Goal: Find contact information: Find contact information

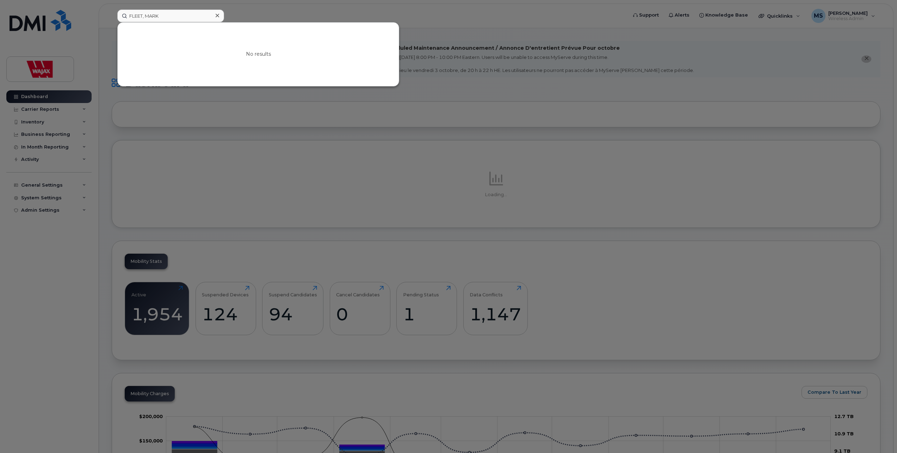
click at [149, 18] on input "FLEET, MARK" at bounding box center [170, 16] width 107 height 13
click at [145, 17] on input "FLEET, MARK" at bounding box center [170, 16] width 107 height 13
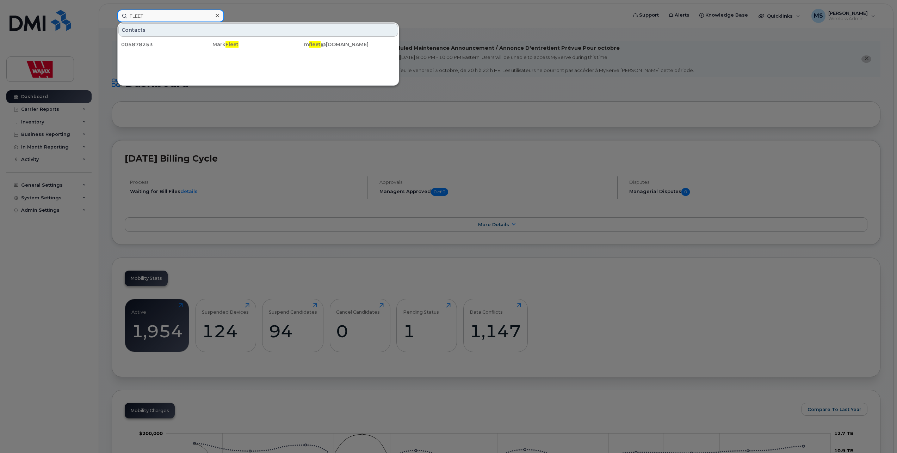
click at [174, 13] on input "FLEET" at bounding box center [170, 16] width 107 height 13
paste input "KARPAN"
click at [146, 19] on input "KARPAN" at bounding box center [170, 16] width 107 height 13
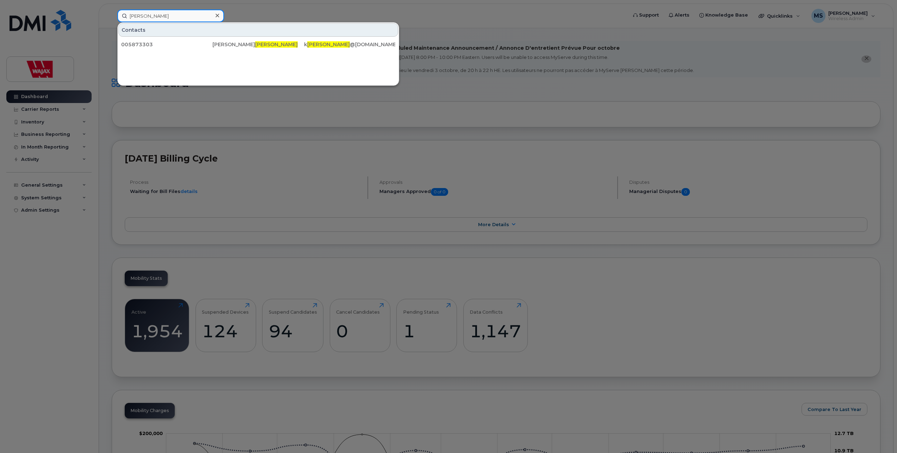
paste input "MICHAUD"
type input "MICHAUD"
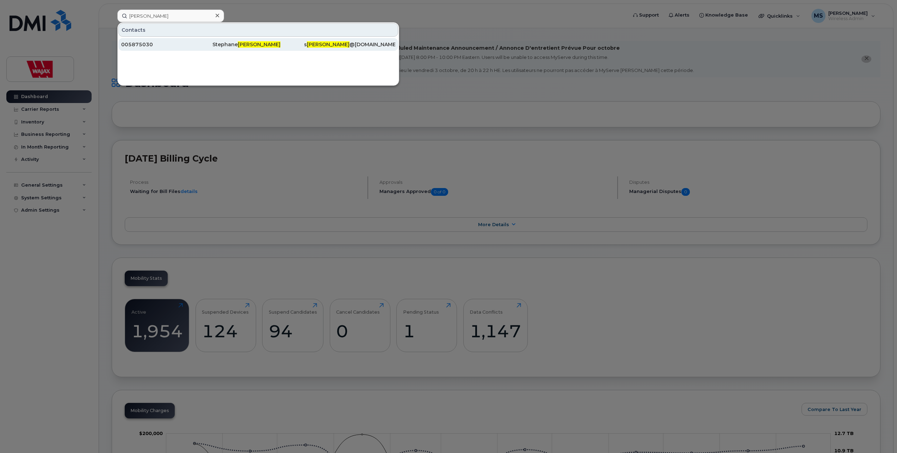
click at [160, 45] on div "005875030" at bounding box center [166, 44] width 91 height 7
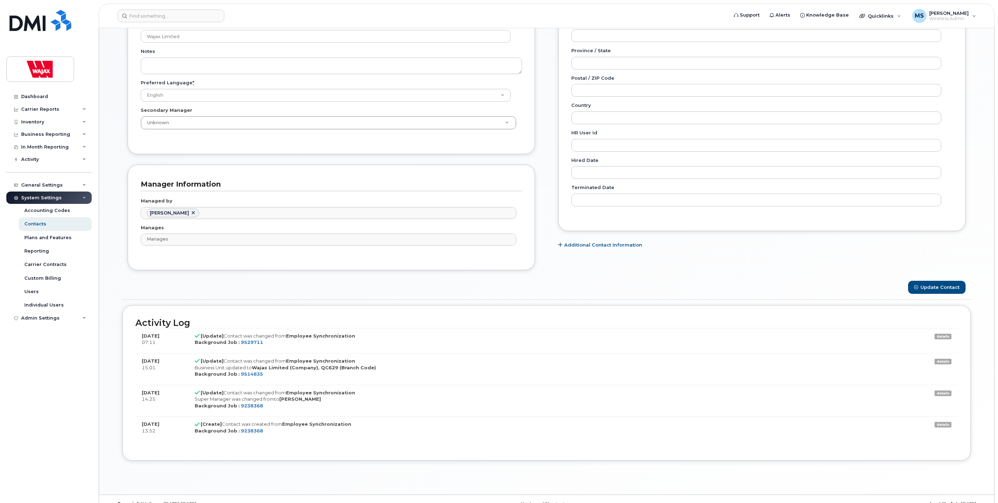
scroll to position [352, 0]
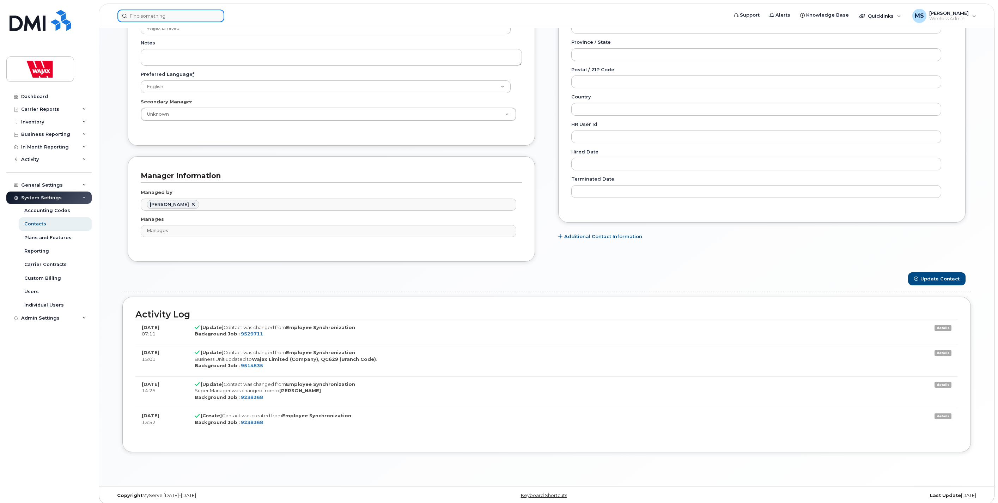
click at [173, 18] on input at bounding box center [170, 16] width 107 height 13
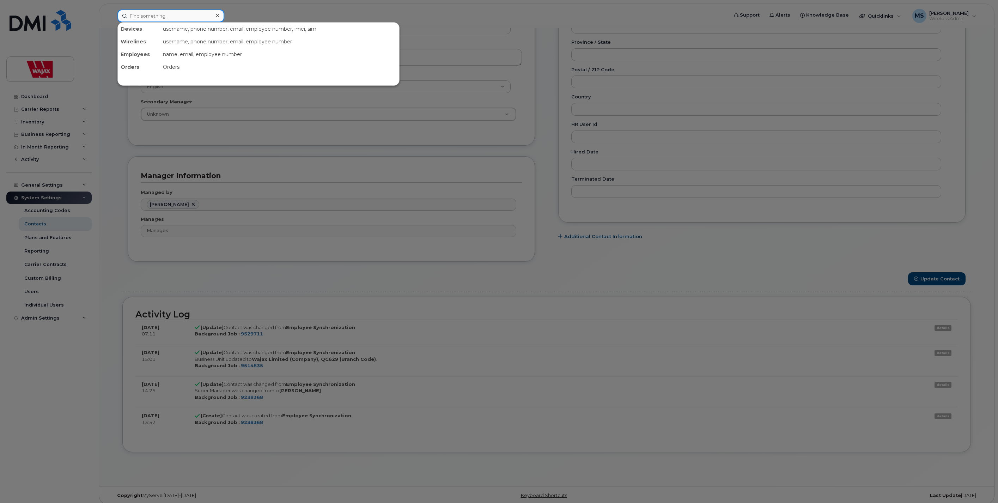
paste input "PARENT"
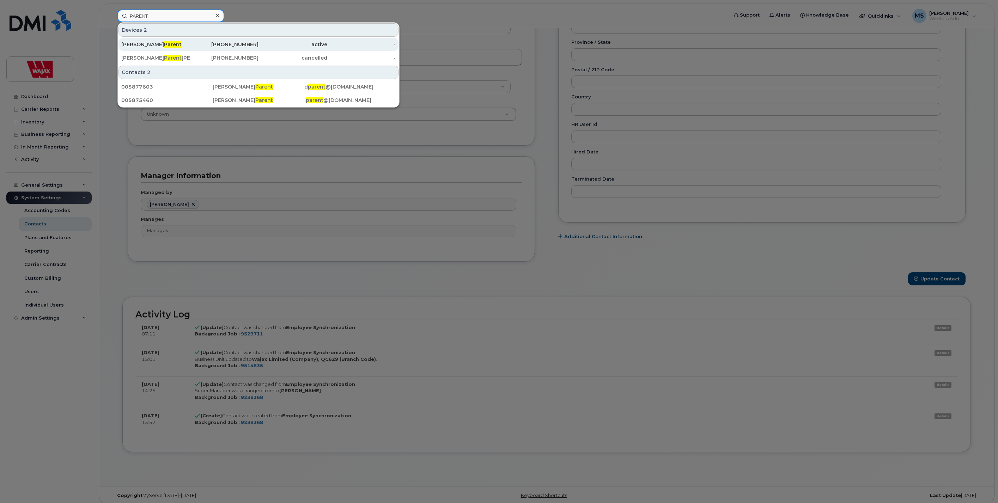
type input "PARENT"
click at [165, 44] on div "Isabelle Parent" at bounding box center [155, 44] width 69 height 7
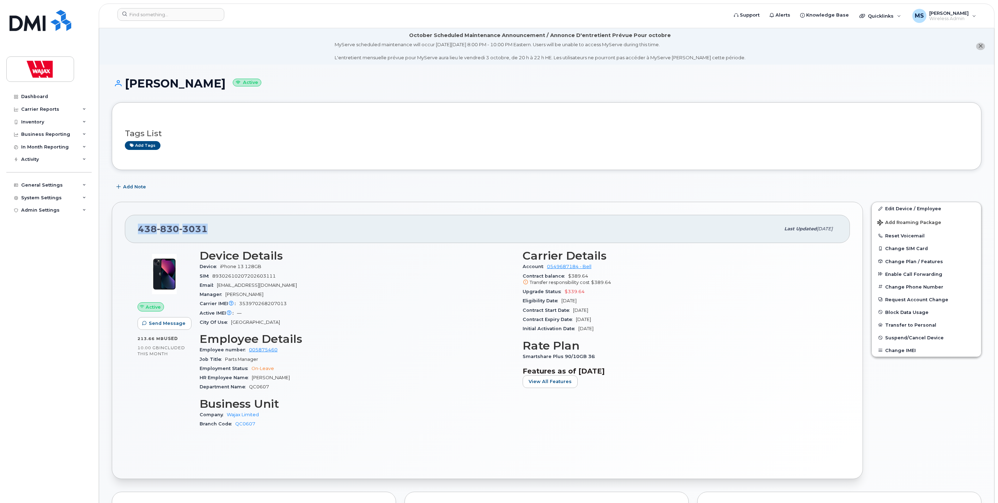
drag, startPoint x: 137, startPoint y: 228, endPoint x: 211, endPoint y: 229, distance: 74.7
click at [211, 229] on div "438 830 3031 Last updated Oct 01, 2025" at bounding box center [487, 229] width 725 height 28
copy span "438 830 3031"
click at [177, 18] on input at bounding box center [170, 14] width 107 height 13
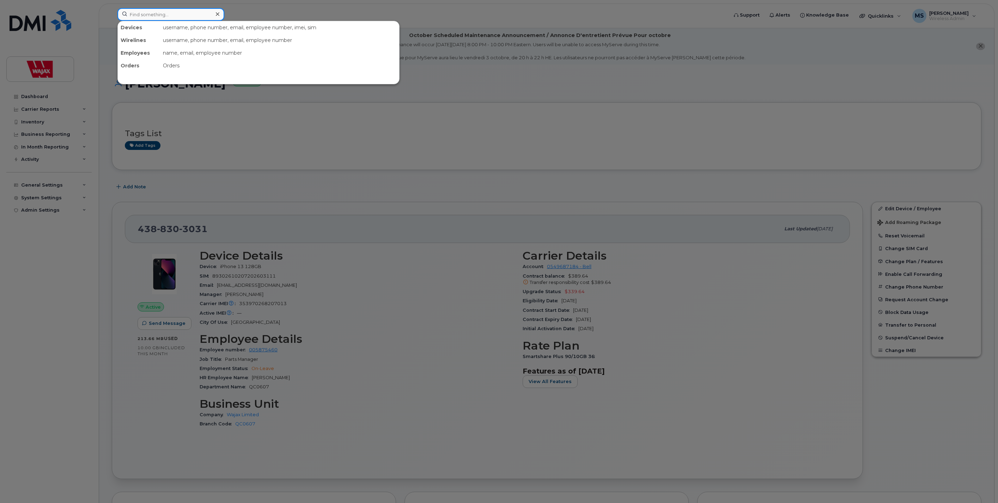
click at [177, 18] on input at bounding box center [170, 14] width 107 height 13
paste input "PIERCE"
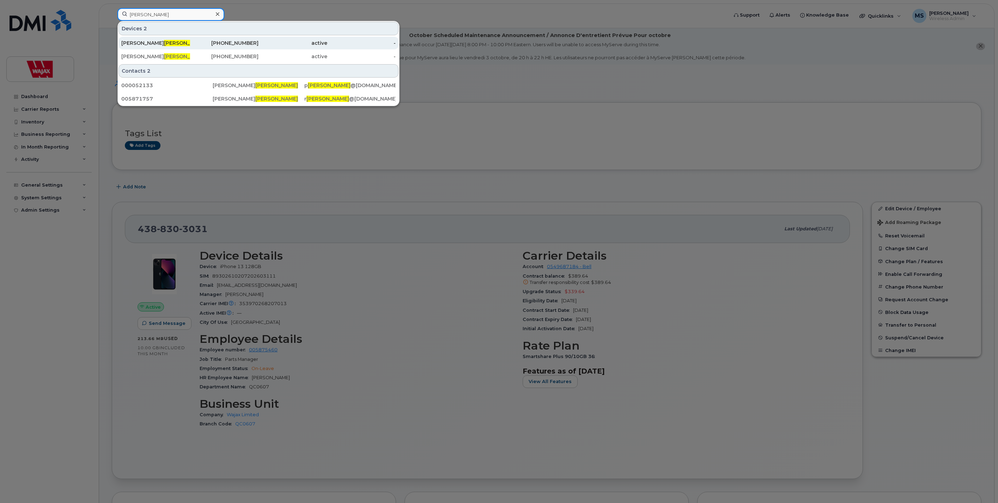
type input "PIERCE"
click at [153, 42] on div "Rob Pierce" at bounding box center [155, 42] width 69 height 7
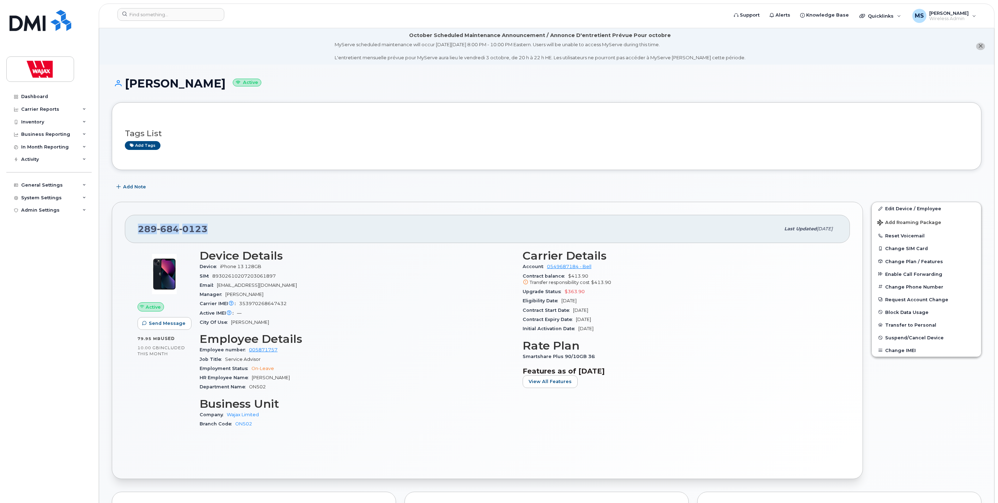
drag, startPoint x: 136, startPoint y: 228, endPoint x: 212, endPoint y: 228, distance: 75.8
click at [212, 228] on div "289 684 0123 Last updated Sep 19, 2025" at bounding box center [487, 229] width 725 height 28
copy span "289 684 0123"
click at [162, 15] on input at bounding box center [170, 14] width 107 height 13
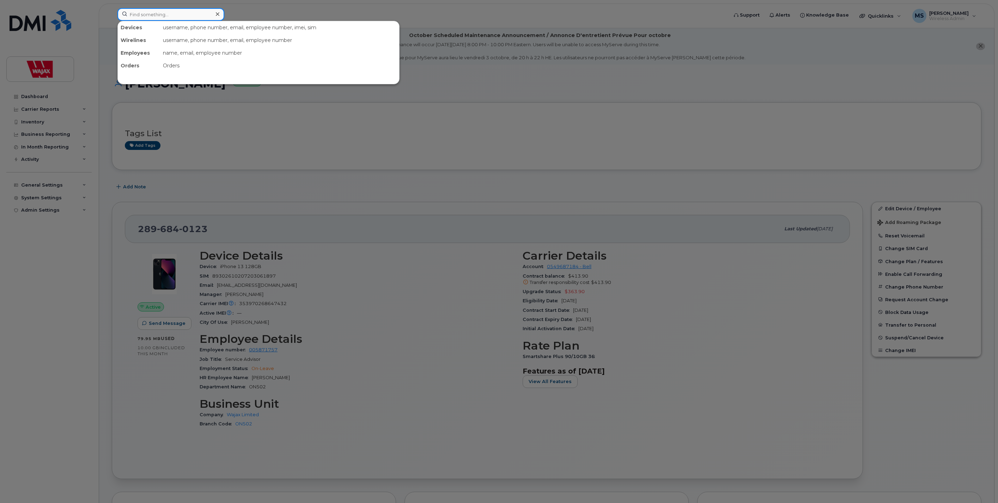
paste input "JACKMAN"
click at [169, 13] on input "JACKMAN" at bounding box center [170, 14] width 107 height 13
paste input "PARIS"
click at [169, 20] on input "PARIS" at bounding box center [170, 14] width 107 height 13
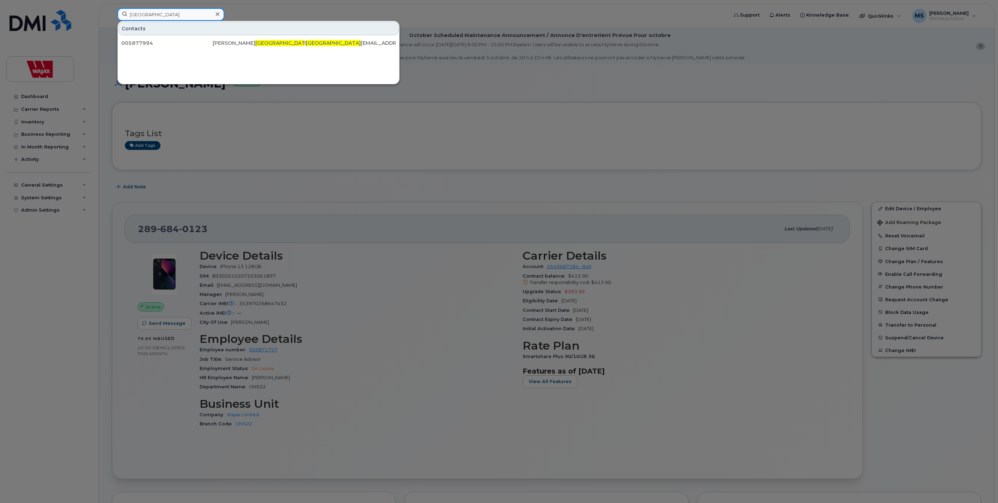
click at [169, 20] on input "PARIS" at bounding box center [170, 14] width 107 height 13
paste input "SCHOENBACH"
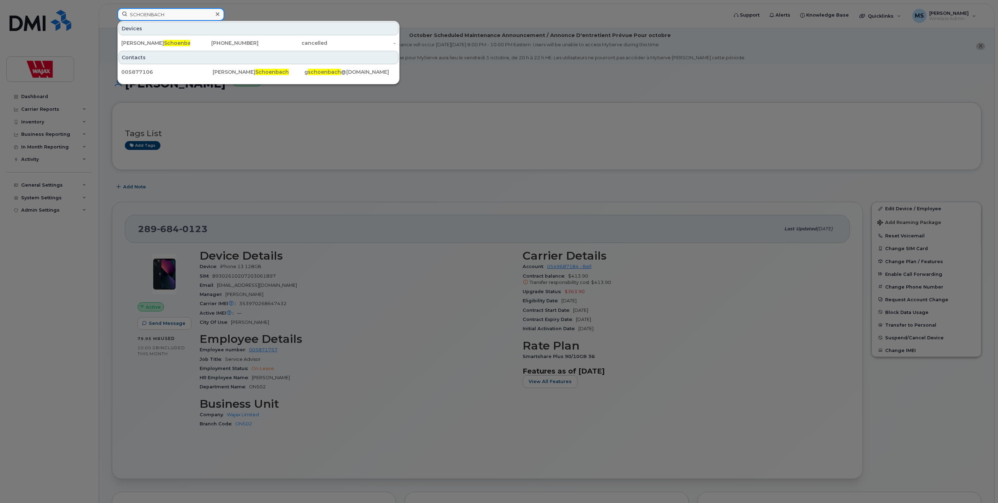
click at [177, 16] on input "SCHOENBACH" at bounding box center [170, 14] width 107 height 13
paste input "TEELE"
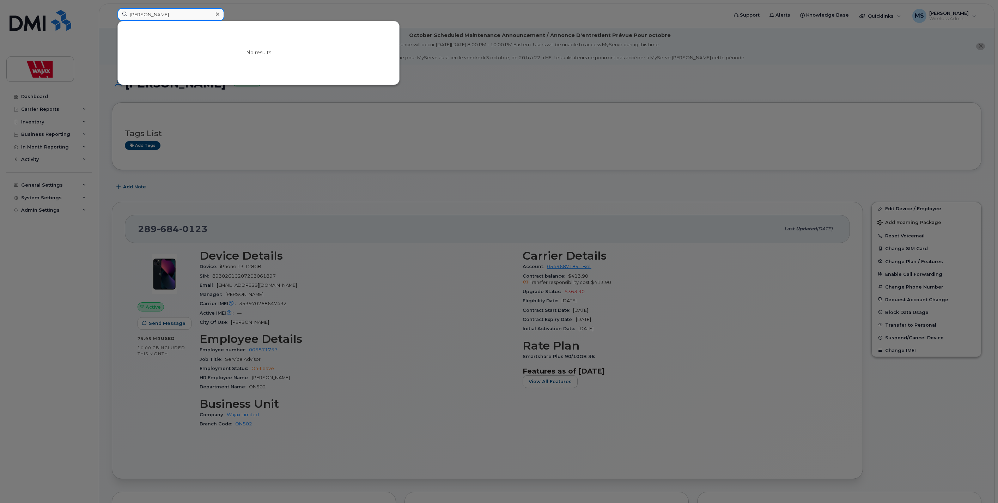
click at [142, 14] on input "STEELE" at bounding box center [170, 14] width 107 height 13
paste input "ELISABETH"
click at [146, 18] on input "ELISABETH" at bounding box center [170, 14] width 107 height 13
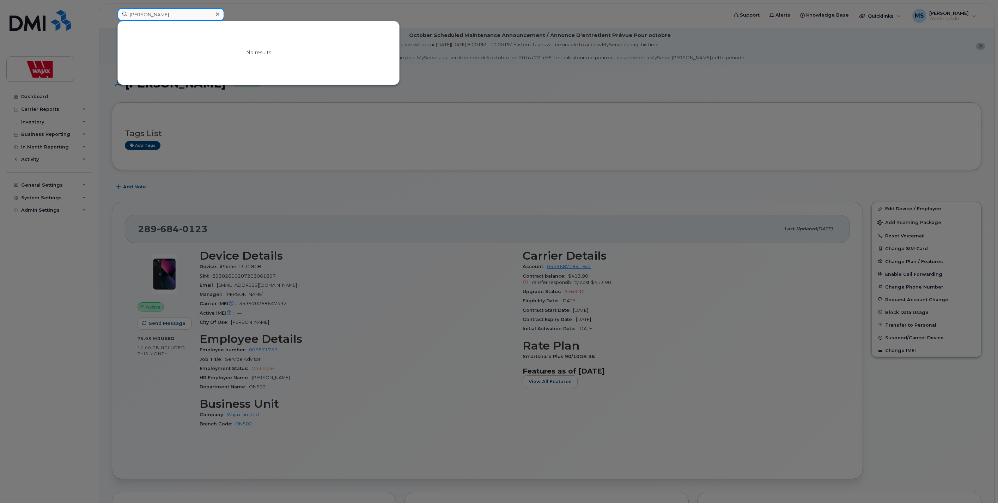
paste input "PARK"
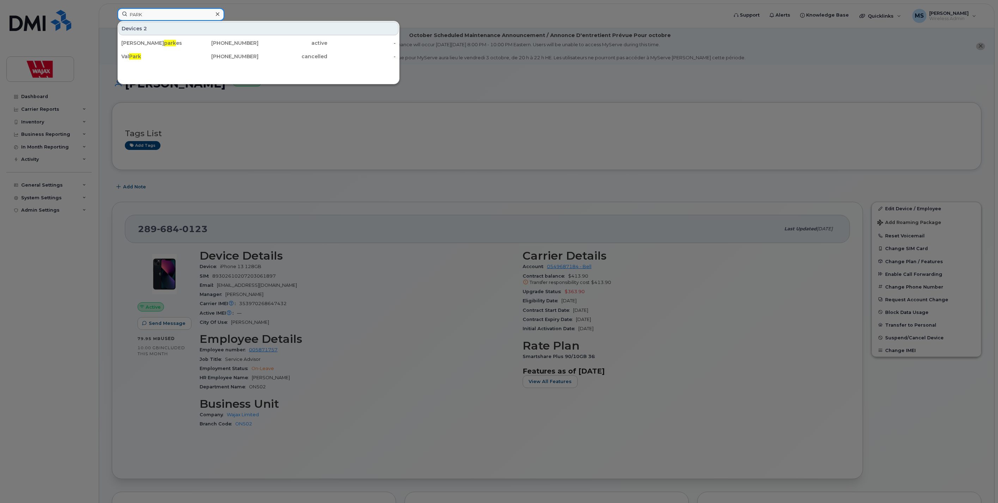
click at [173, 13] on input "PARK" at bounding box center [170, 14] width 107 height 13
paste input "ELLETIER"
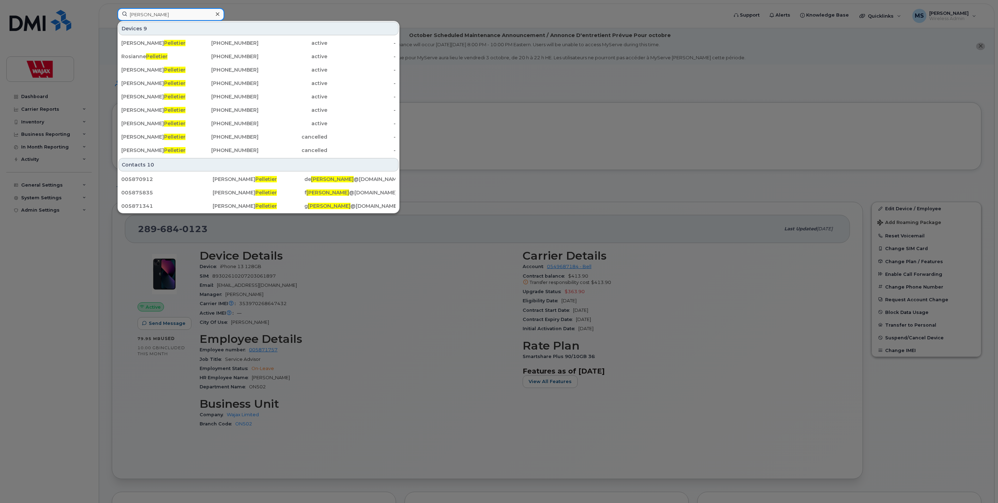
click at [166, 19] on input "PELLETIER" at bounding box center [170, 14] width 107 height 13
paste input "OWELL"
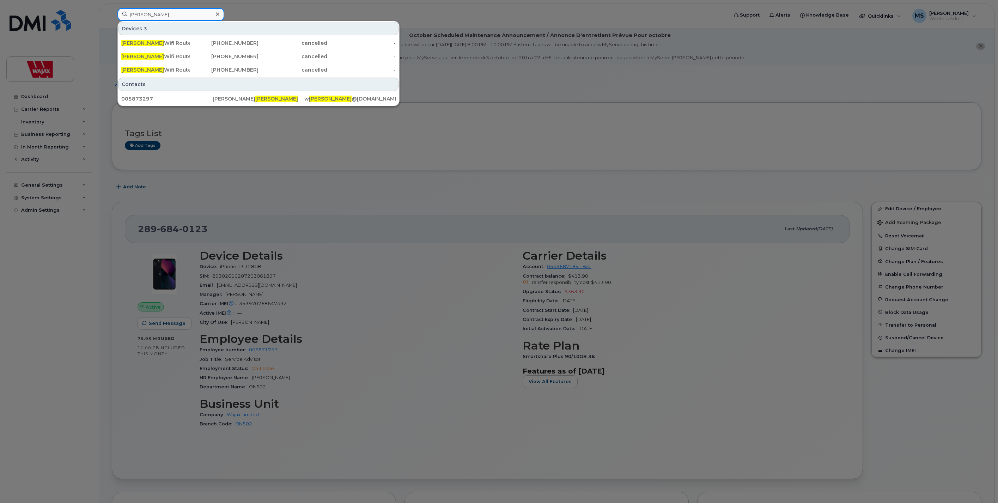
click at [159, 17] on input "POWELL" at bounding box center [170, 14] width 107 height 13
paste input "OURADI"
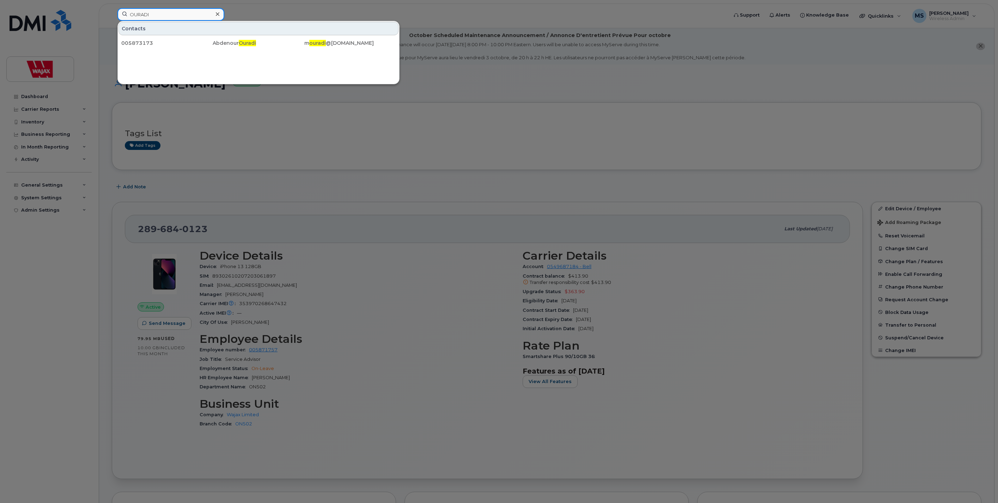
click at [156, 15] on input "OURADI" at bounding box center [170, 14] width 107 height 13
paste input "GUILLEMETTE"
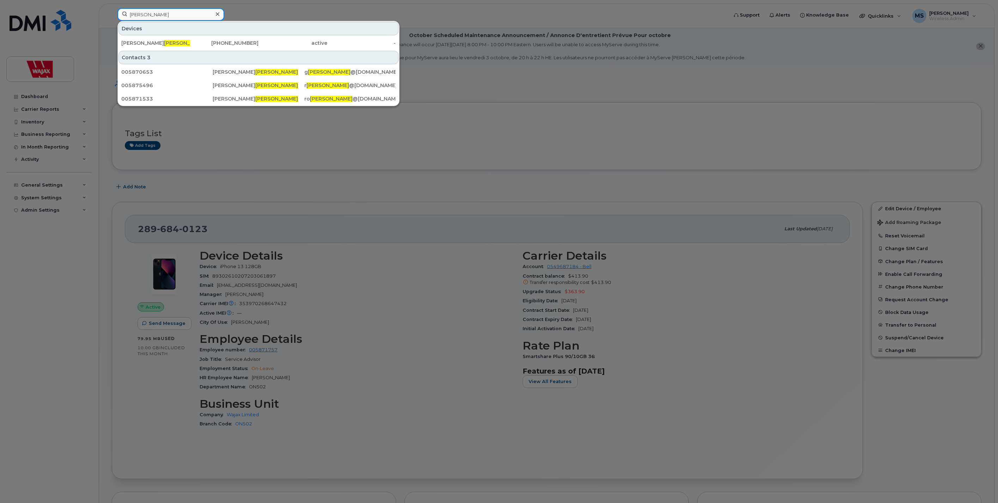
click at [158, 20] on input "GUILLEMETTE" at bounding box center [170, 14] width 107 height 13
paste input "OMEZ"
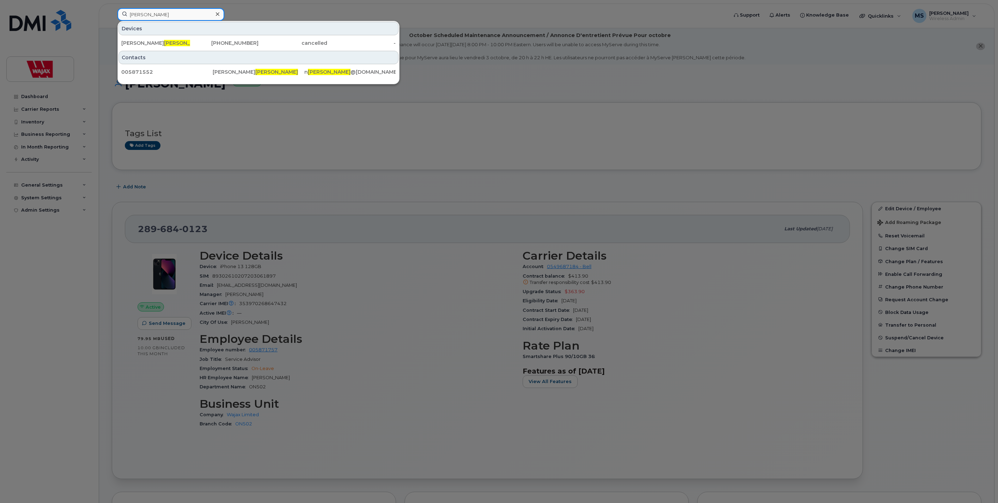
click at [159, 10] on input "GOMEZ" at bounding box center [170, 14] width 107 height 13
paste input "ARIEPY"
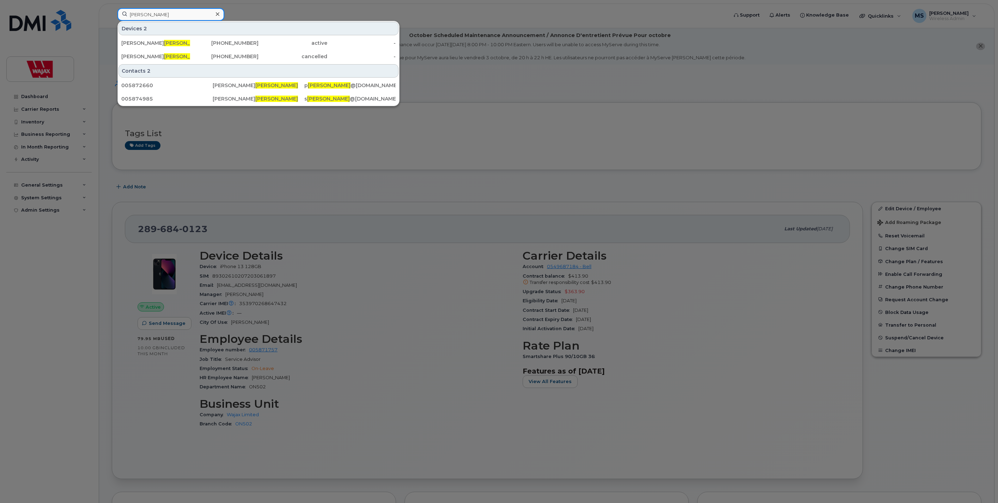
click at [166, 8] on input "GARIEPY" at bounding box center [170, 14] width 107 height 13
click at [161, 17] on input "GARIEPY" at bounding box center [170, 14] width 107 height 13
paste input "RIFFIN"
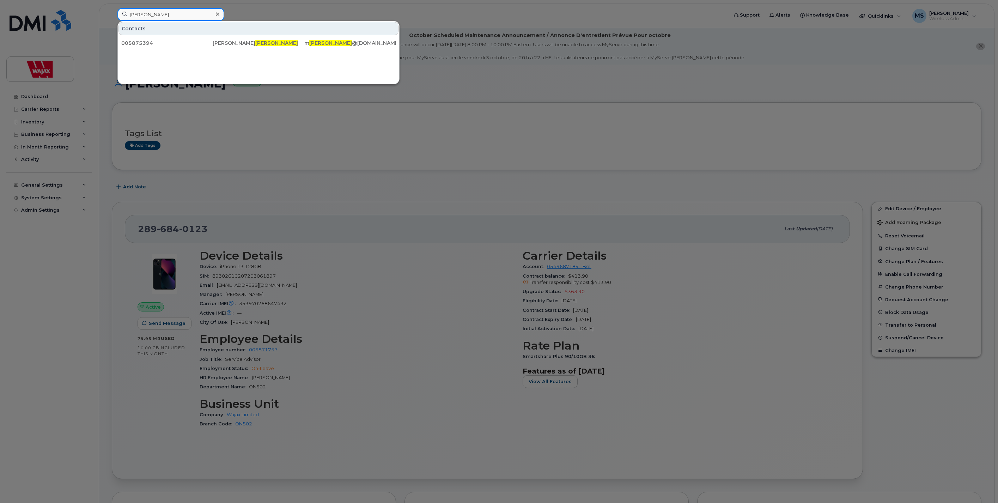
click at [157, 12] on input "GRIFFIN" at bounding box center [170, 14] width 107 height 13
paste input "KAUFHOLD"
click at [170, 11] on input "KAUFHOLD" at bounding box center [170, 14] width 107 height 13
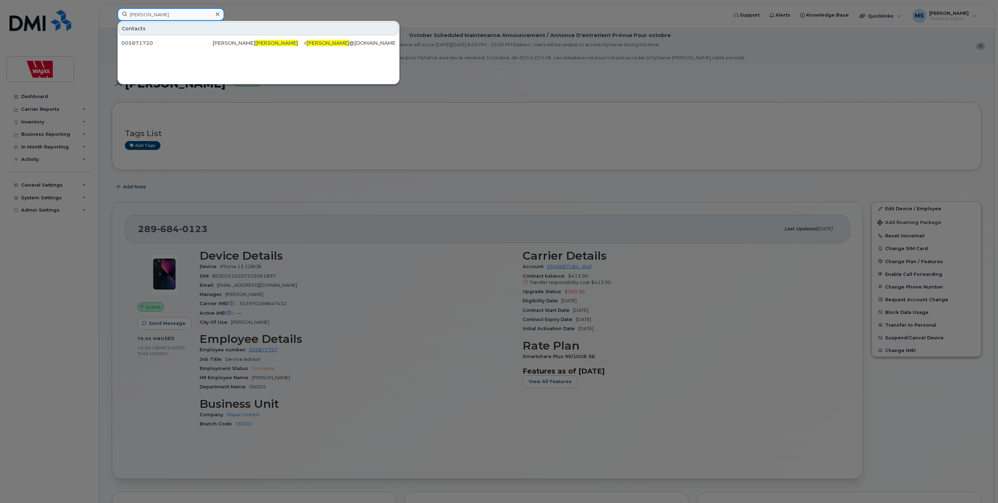
paste input "NOWLTON"
click at [177, 18] on input "KNOWLTON" at bounding box center [170, 14] width 107 height 13
paste input "LAGACE"
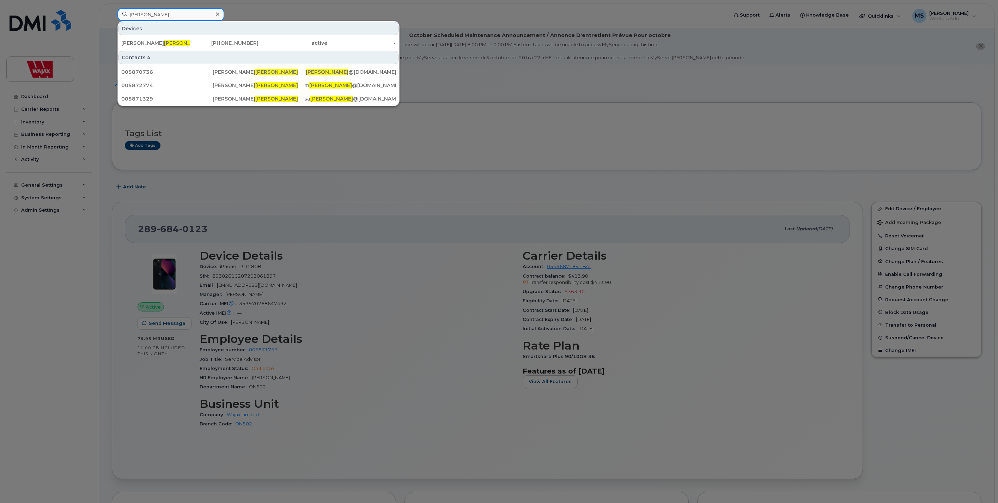
click at [188, 11] on input "LAGACE" at bounding box center [170, 14] width 107 height 13
paste input "MORIARITY"
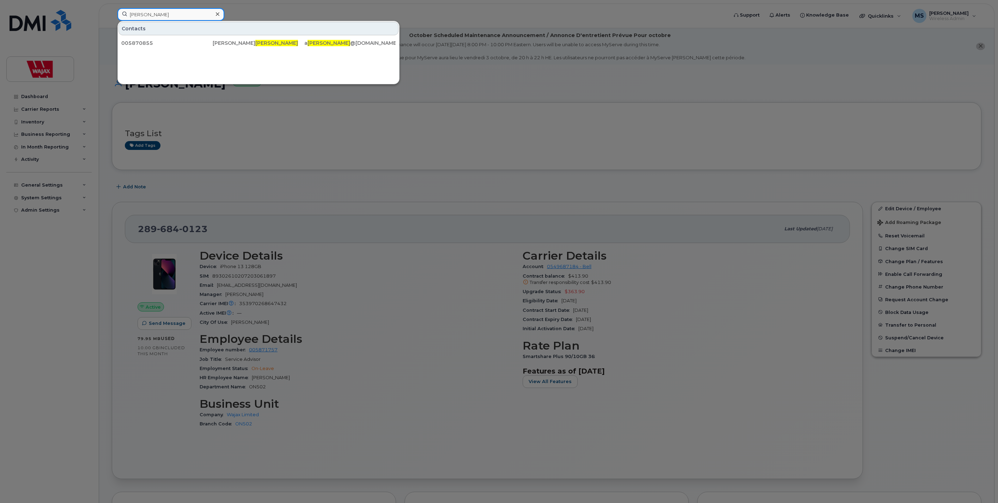
click at [175, 14] on input "MORIARITY" at bounding box center [170, 14] width 107 height 13
paste input "LELIEVRE"
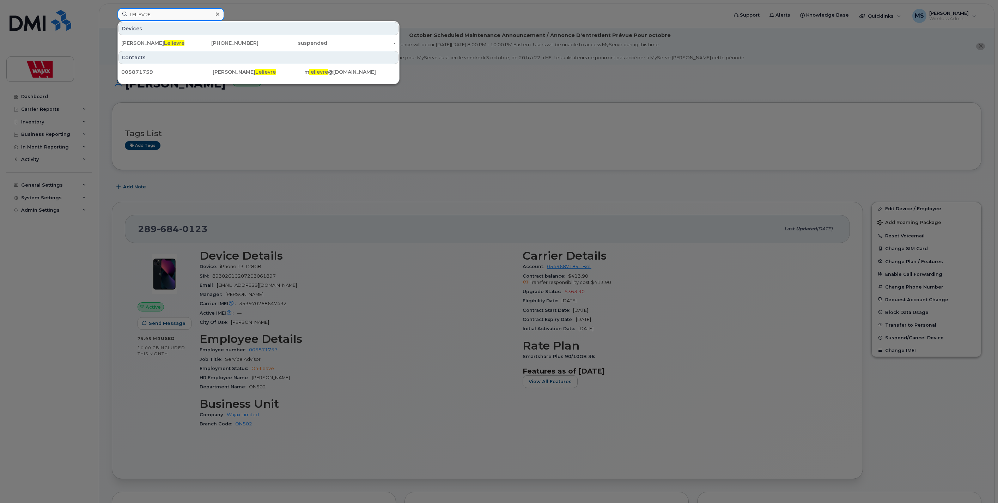
click at [150, 12] on input "LELIEVRE" at bounding box center [170, 14] width 107 height 13
paste input "CLAVEAU"
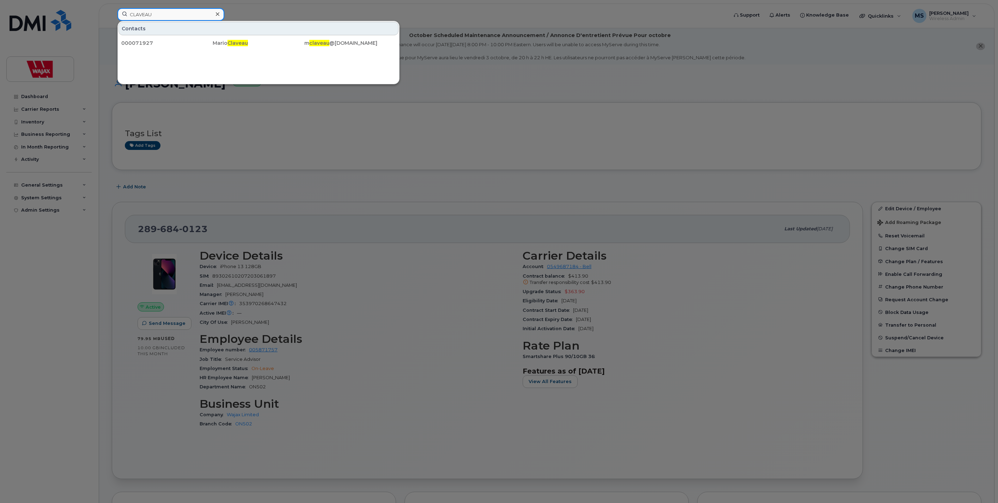
click at [163, 18] on input "CLAVEAU" at bounding box center [170, 14] width 107 height 13
paste input "TRUDEL"
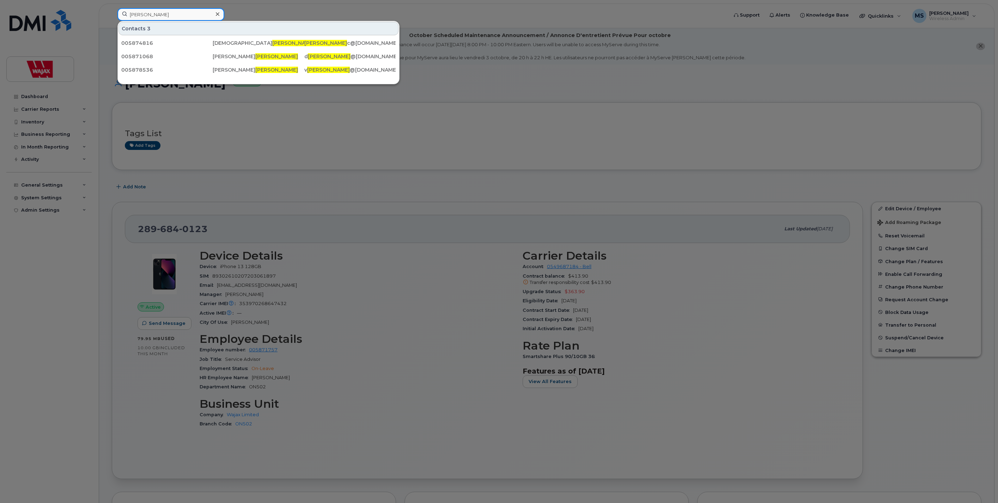
click at [151, 14] on input "TRUDEL" at bounding box center [170, 14] width 107 height 13
paste input "CLAVEAU"
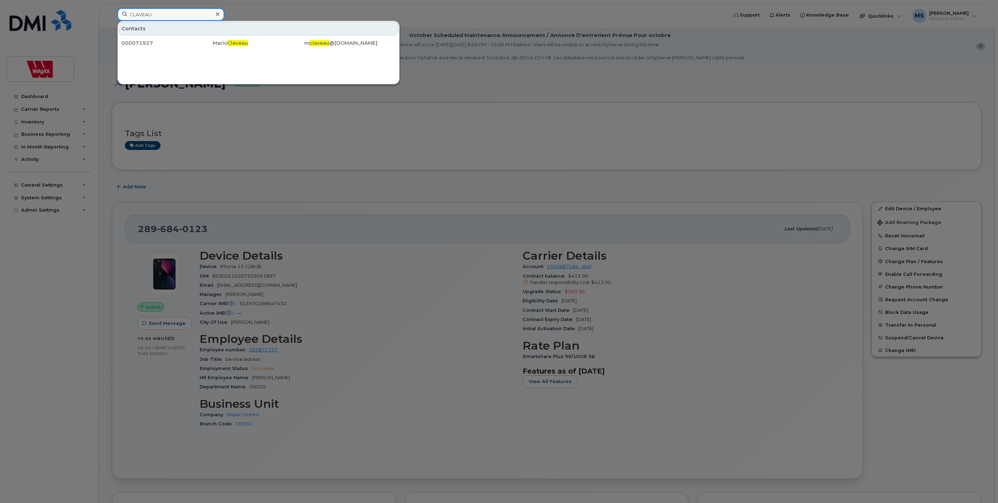
click at [179, 12] on input "CLAVEAU" at bounding box center [170, 14] width 107 height 13
paste input "TRUDEL"
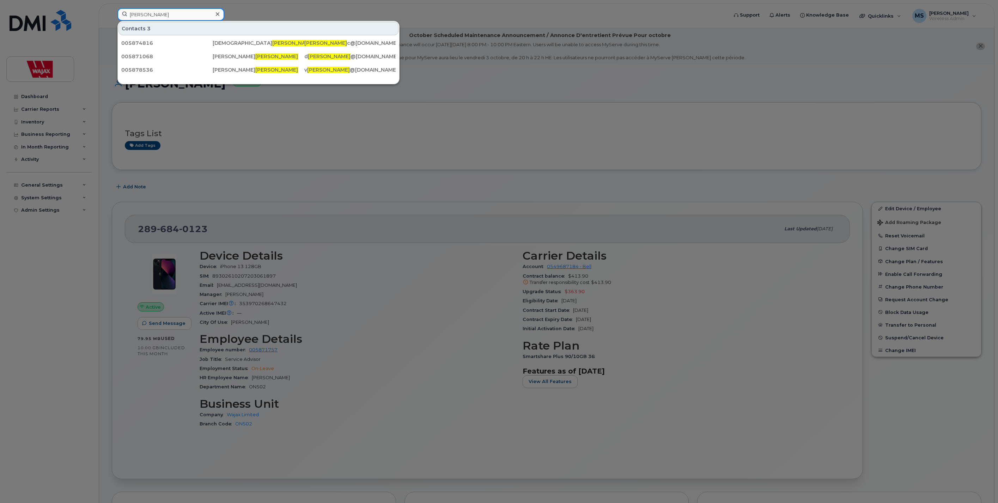
click at [173, 12] on input "TRUDEL" at bounding box center [170, 14] width 107 height 13
paste input "BERNAQUEZ"
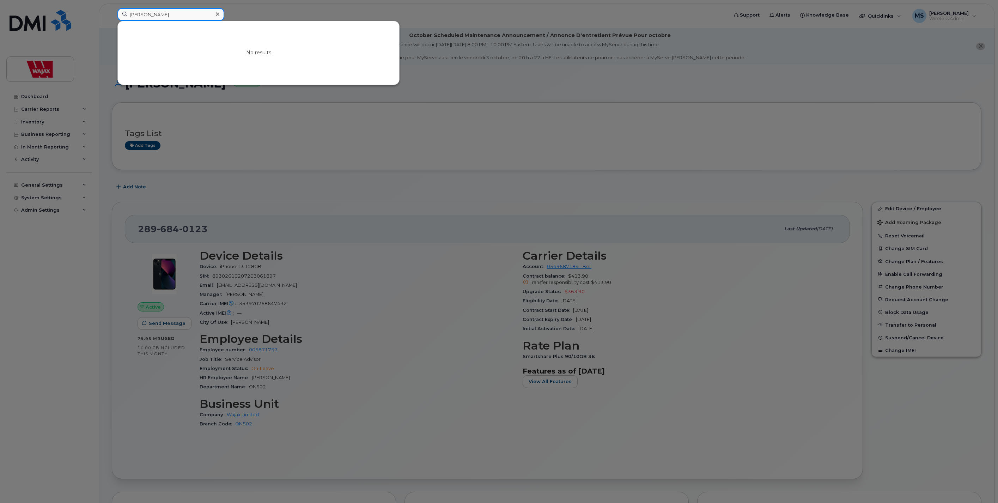
click at [177, 9] on input "BERNAQUEZ" at bounding box center [170, 14] width 107 height 13
click at [177, 10] on input "BERNAQUEZ" at bounding box center [170, 14] width 107 height 13
paste input "GORE"
click at [177, 10] on input "BERNAQUEZGORE" at bounding box center [170, 14] width 107 height 13
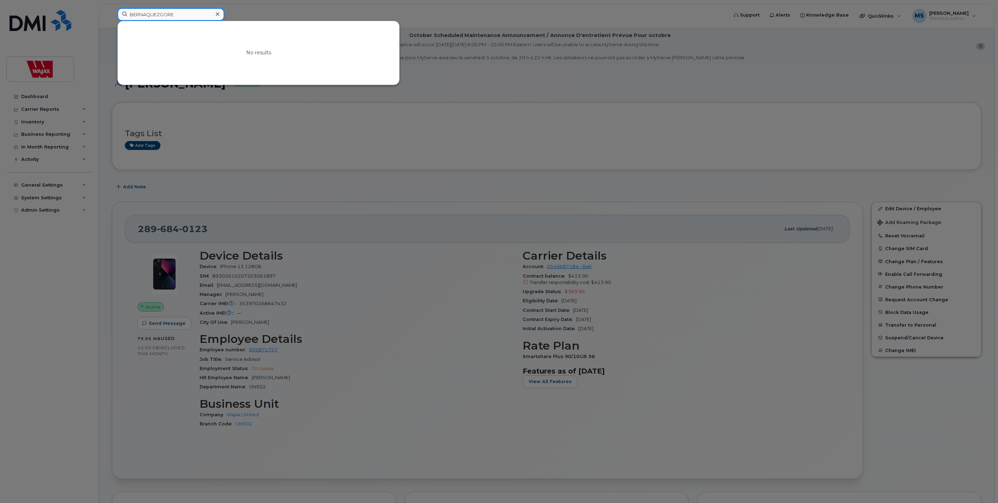
paste input
click at [160, 13] on input "GORE" at bounding box center [170, 14] width 107 height 13
paste input "TRUDEL"
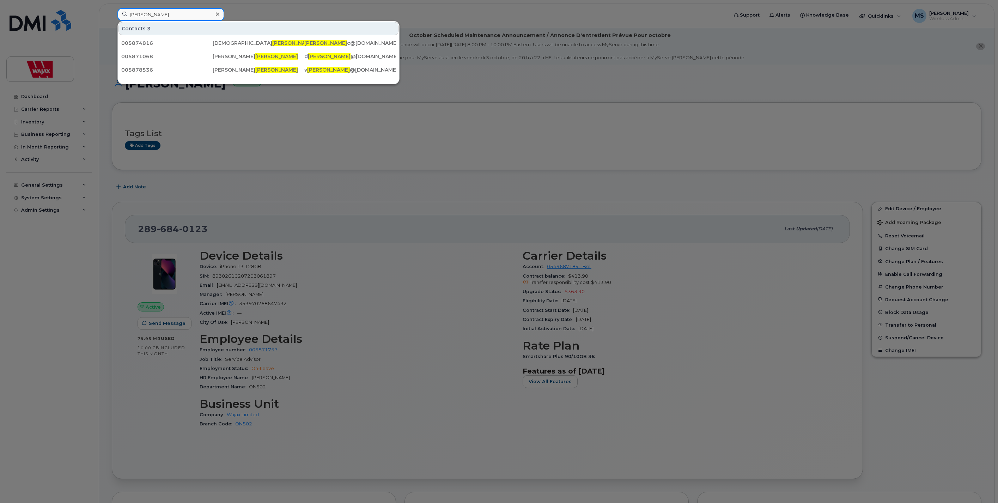
click at [167, 17] on input "TRUDEL" at bounding box center [170, 14] width 107 height 13
paste input "LELIEVRE"
click at [164, 11] on input "LELIEVRE" at bounding box center [170, 14] width 107 height 13
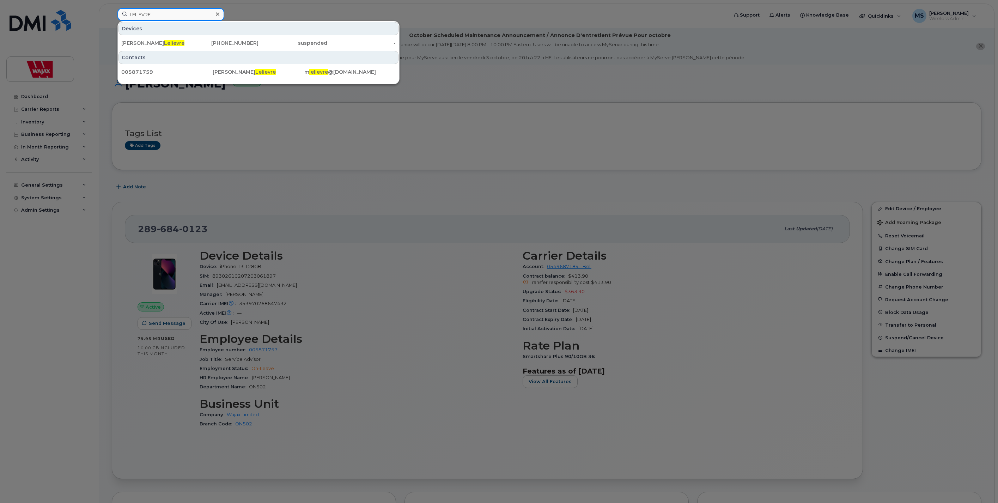
paste input "SHANNON"
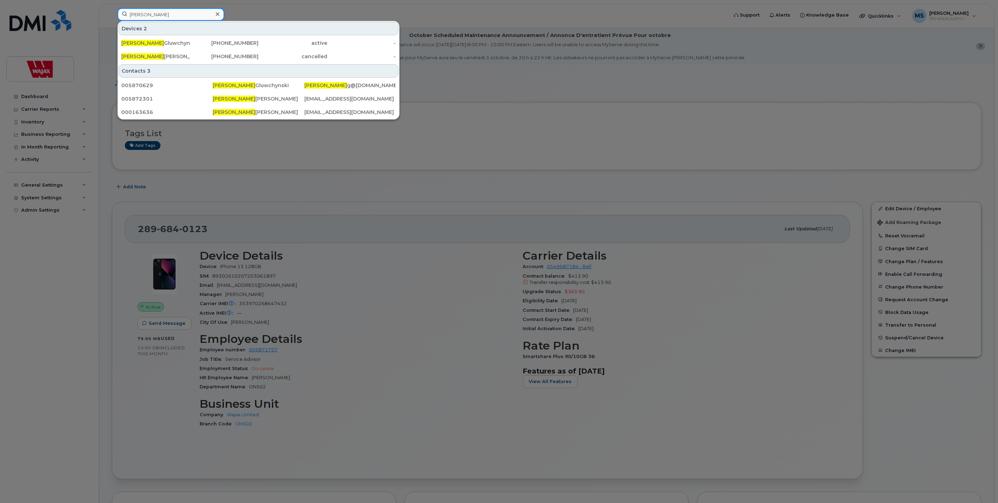
click at [171, 16] on input "SHANNON" at bounding box center [170, 14] width 107 height 13
paste input "RICHARD"
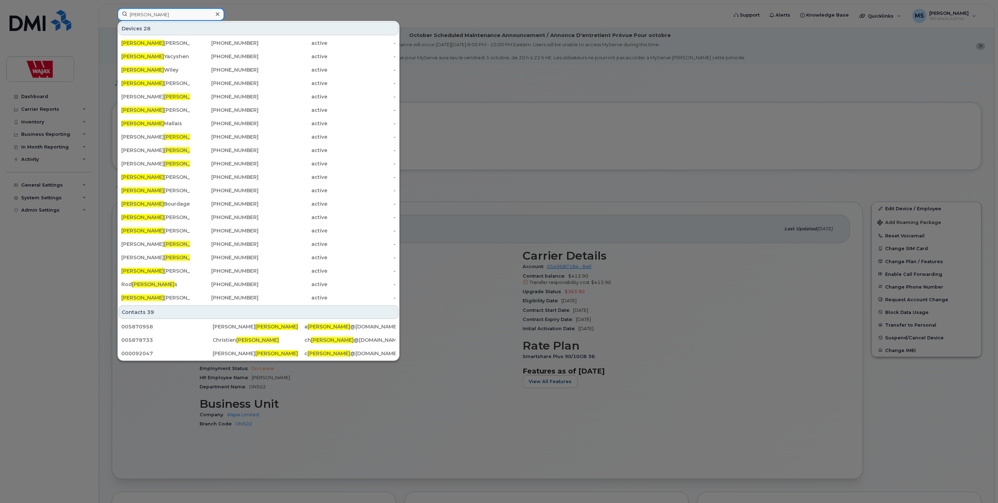
click at [151, 13] on input "RICHARD" at bounding box center [170, 14] width 107 height 13
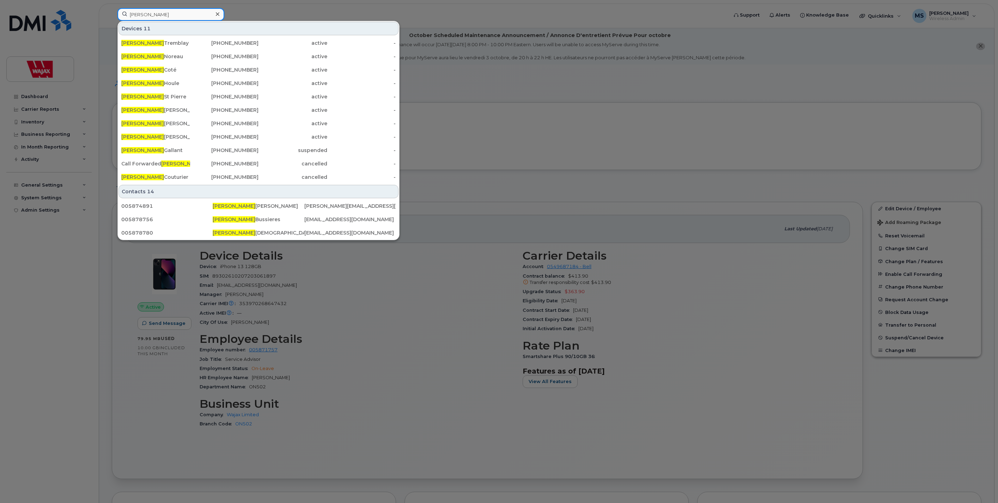
click at [152, 12] on input "alain" at bounding box center [170, 14] width 107 height 13
paste input "BERNAQUEZ"
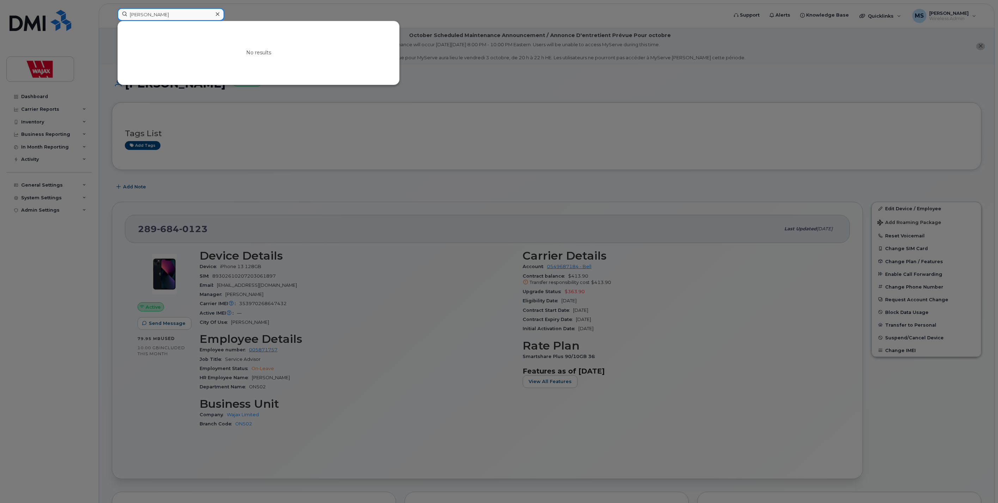
click at [165, 15] on input "BERNAQUEZ" at bounding box center [170, 14] width 107 height 13
paste input "DENIS"
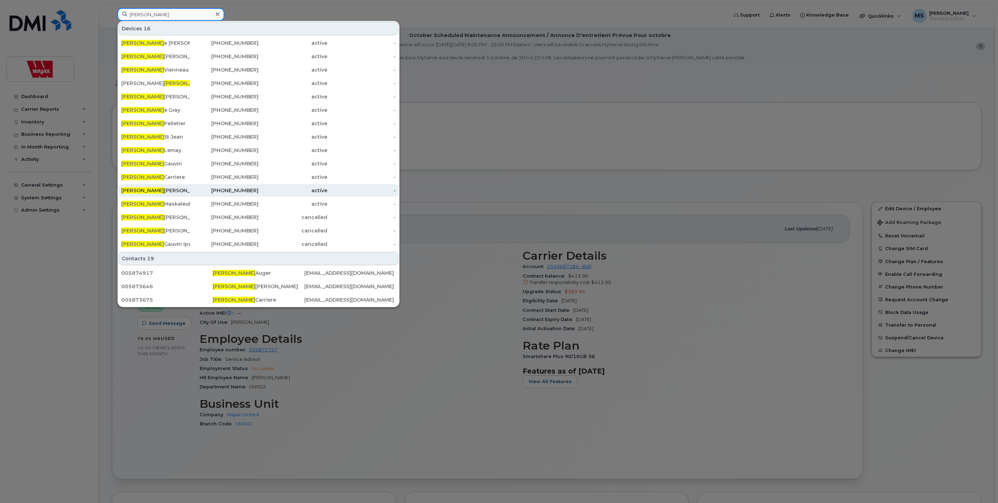
type input "DENIS"
click at [153, 191] on div "Denis Richard" at bounding box center [155, 190] width 69 height 7
